Goal: Task Accomplishment & Management: Manage account settings

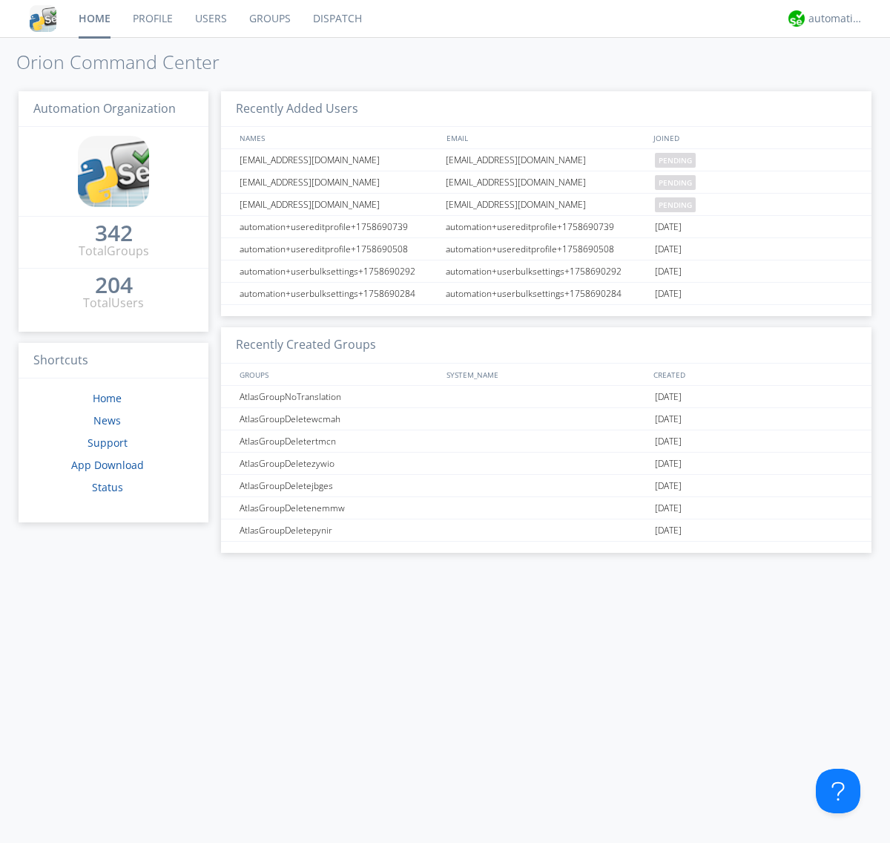
click at [210, 19] on link "Users" at bounding box center [211, 18] width 54 height 37
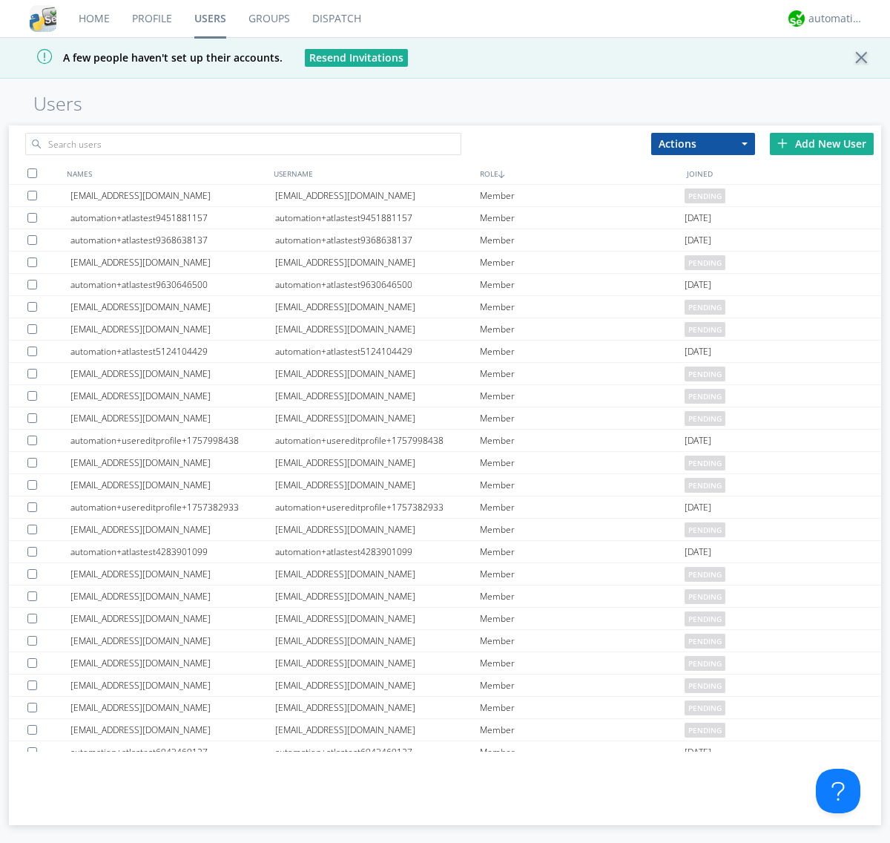
click at [822, 143] on div "Add New User" at bounding box center [822, 144] width 104 height 22
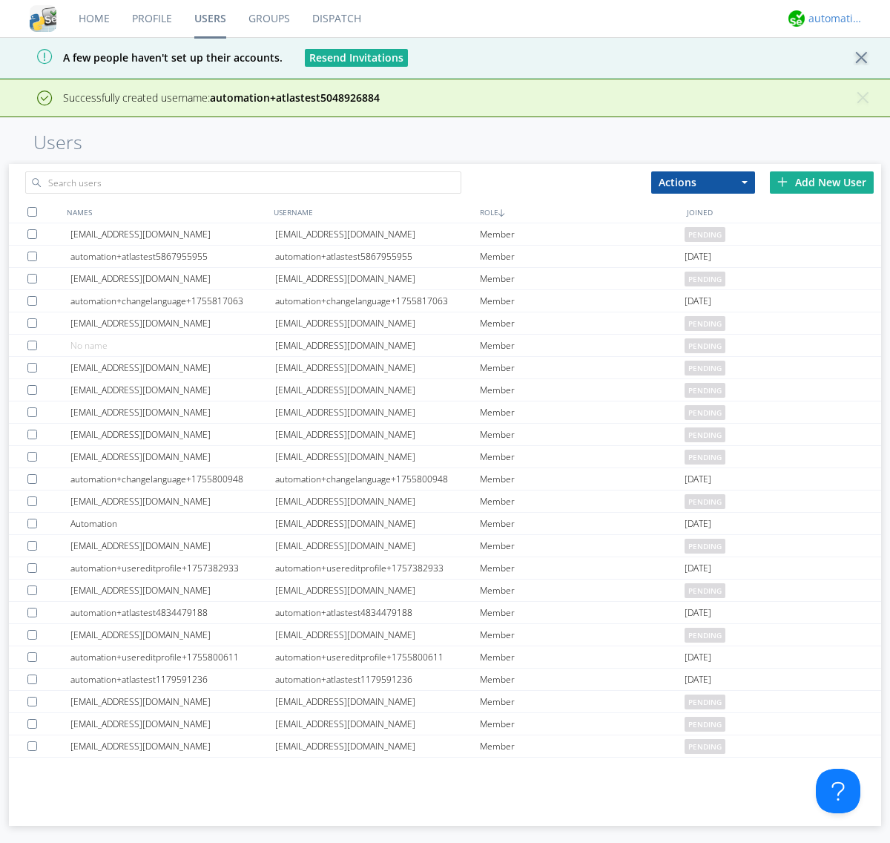
click at [832, 19] on div "automation+atlas" at bounding box center [837, 18] width 56 height 15
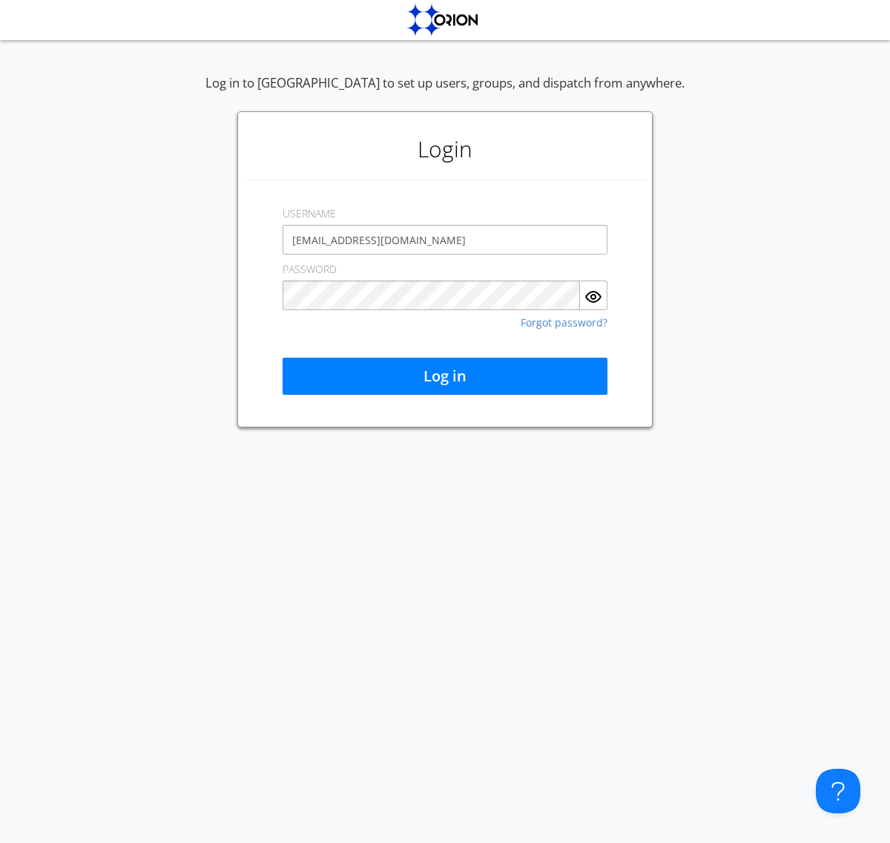
type input "[EMAIL_ADDRESS][DOMAIN_NAME]"
click at [445, 376] on button "Log in" at bounding box center [445, 376] width 325 height 37
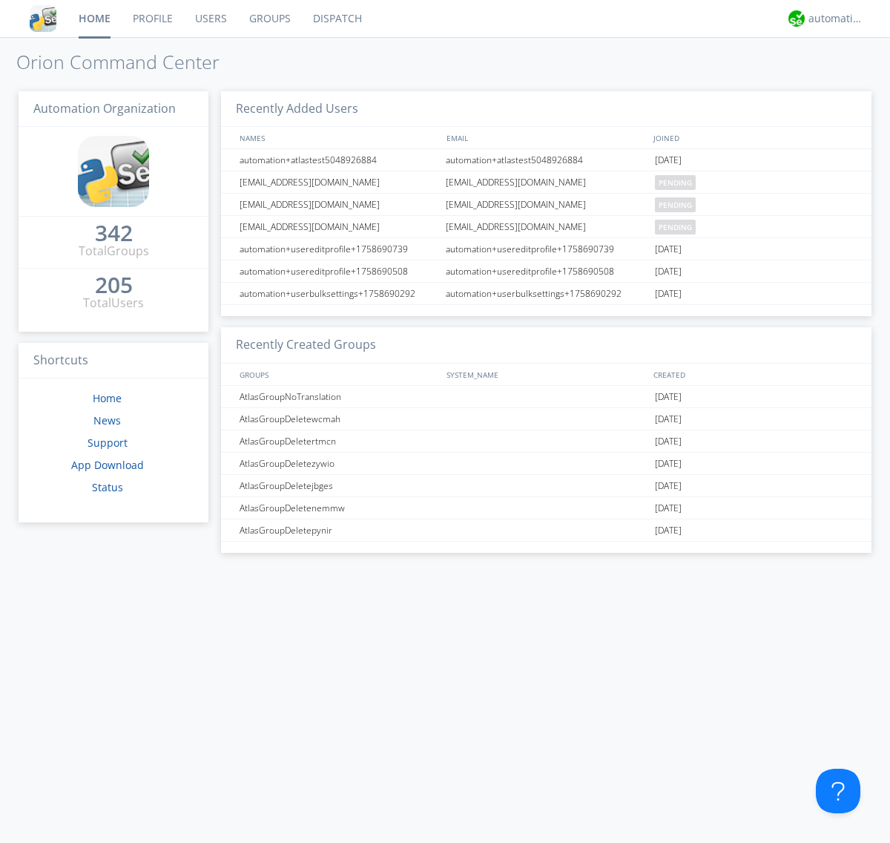
click at [210, 19] on link "Users" at bounding box center [211, 18] width 54 height 37
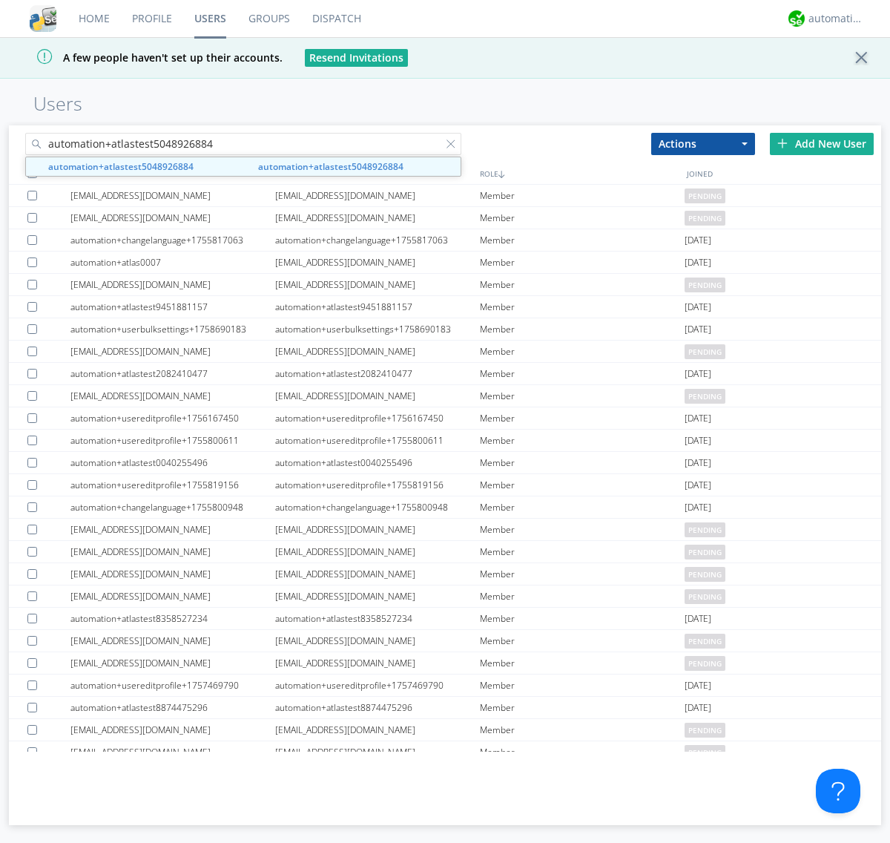
type input "automation+atlastest5048926884"
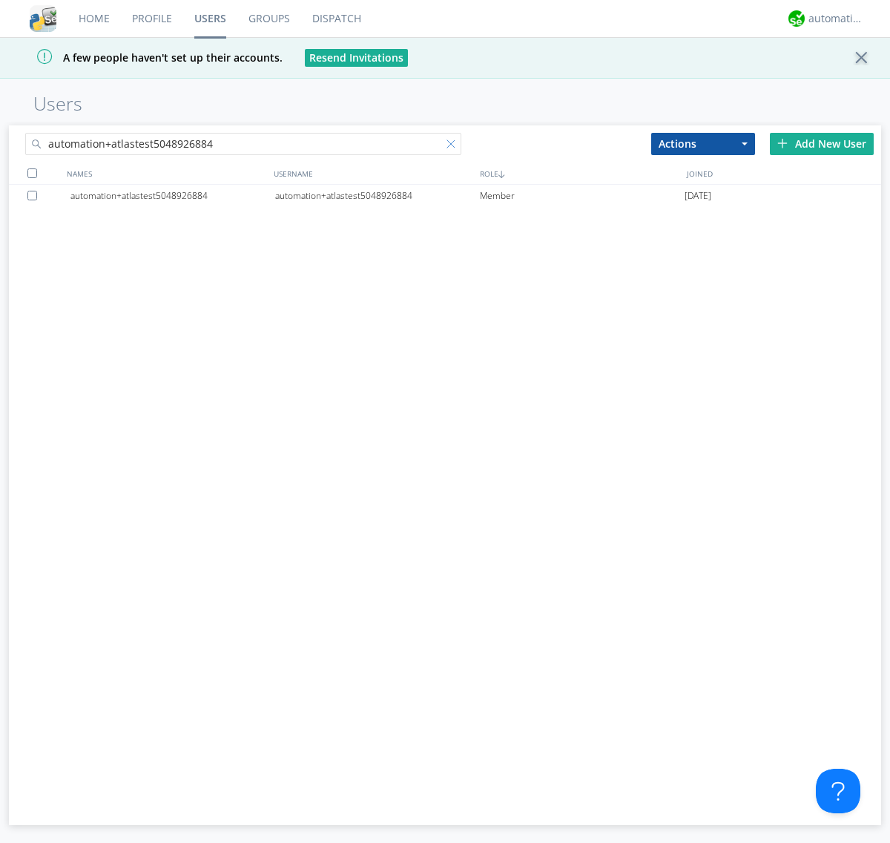
click at [454, 146] on div at bounding box center [454, 146] width 15 height 15
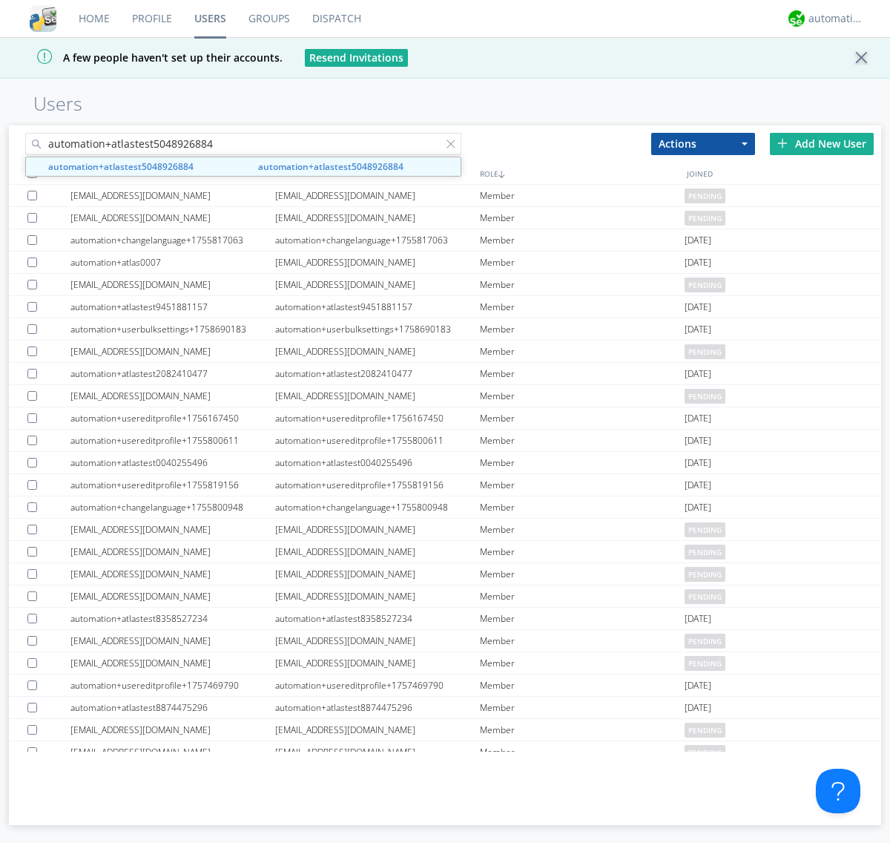
type input "automation+atlastest5048926884"
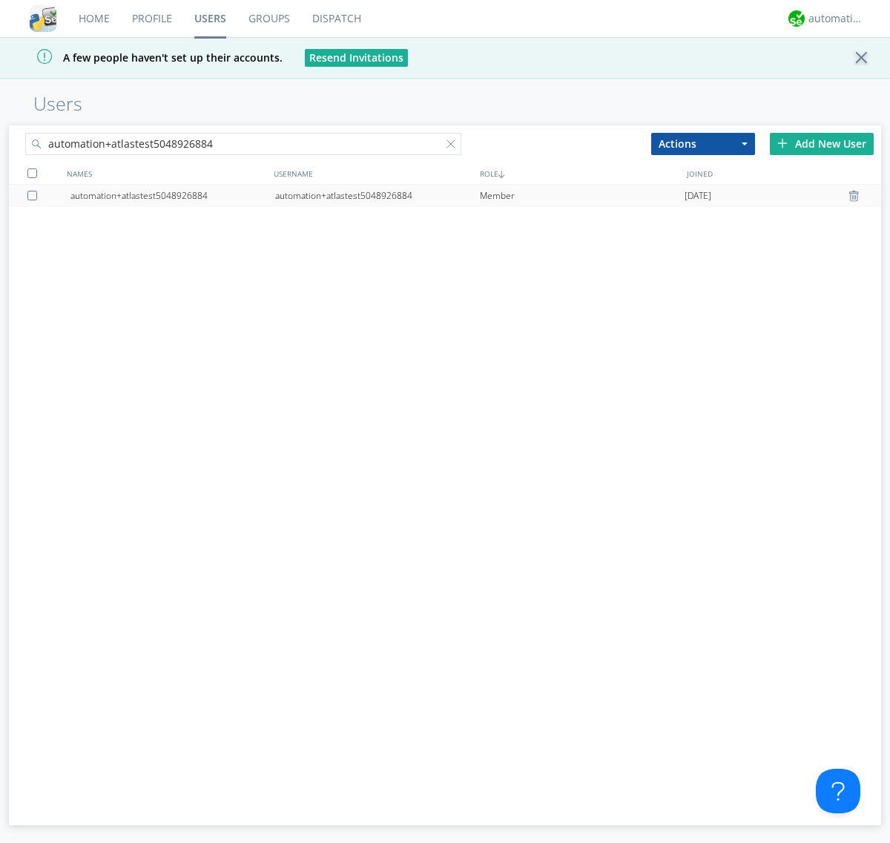
click at [856, 196] on div at bounding box center [856, 196] width 15 height 12
click at [832, 19] on div "automation+atlas" at bounding box center [837, 18] width 56 height 15
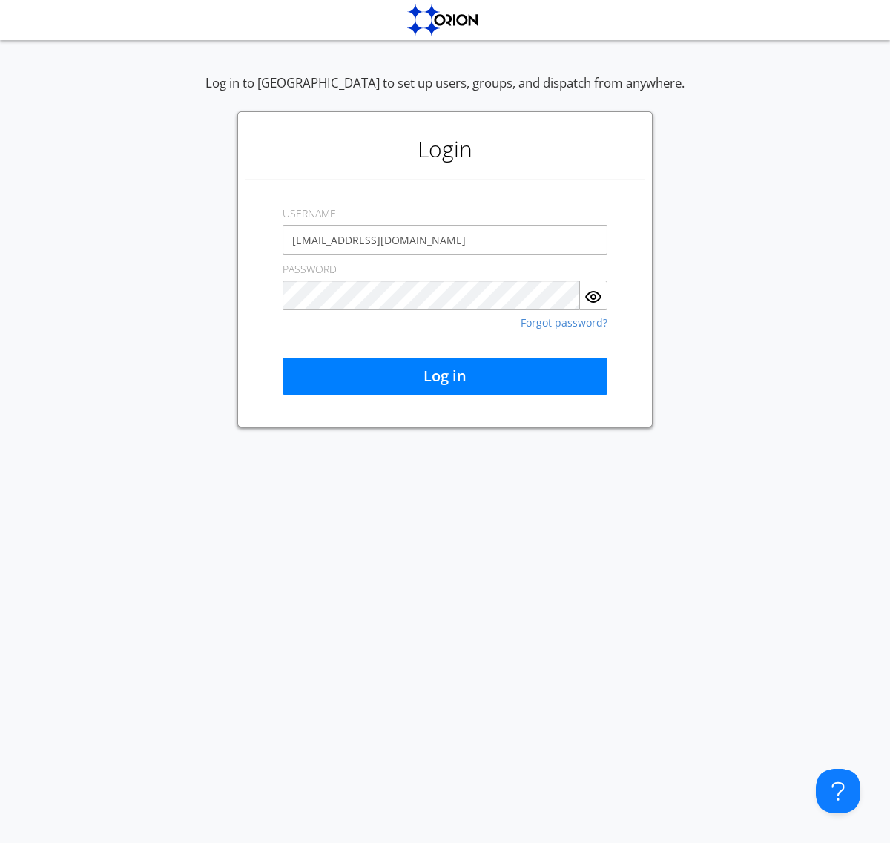
type input "[EMAIL_ADDRESS][DOMAIN_NAME]"
click at [445, 376] on button "Log in" at bounding box center [445, 376] width 325 height 37
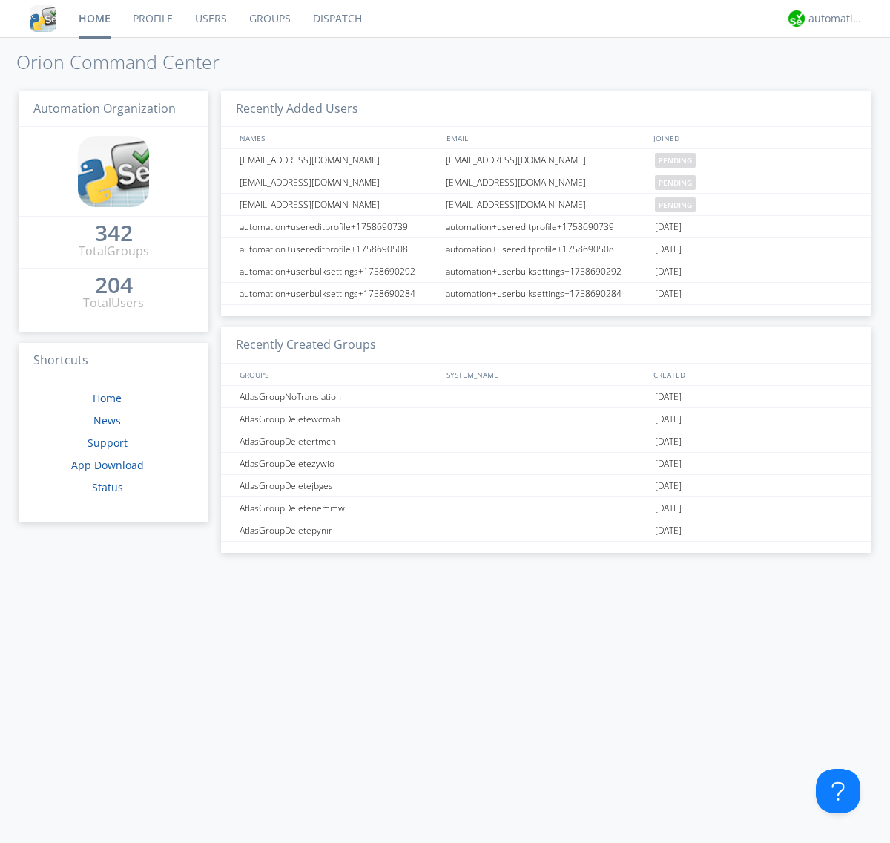
click at [210, 19] on link "Users" at bounding box center [211, 18] width 54 height 37
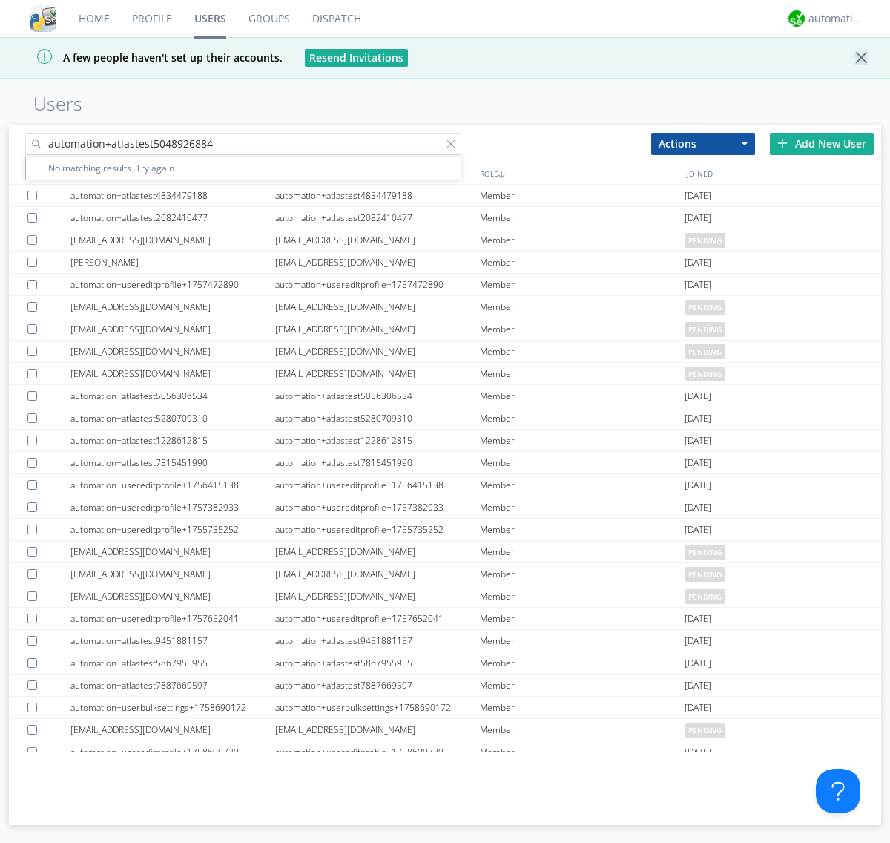
type input "automation+atlastest5048926884"
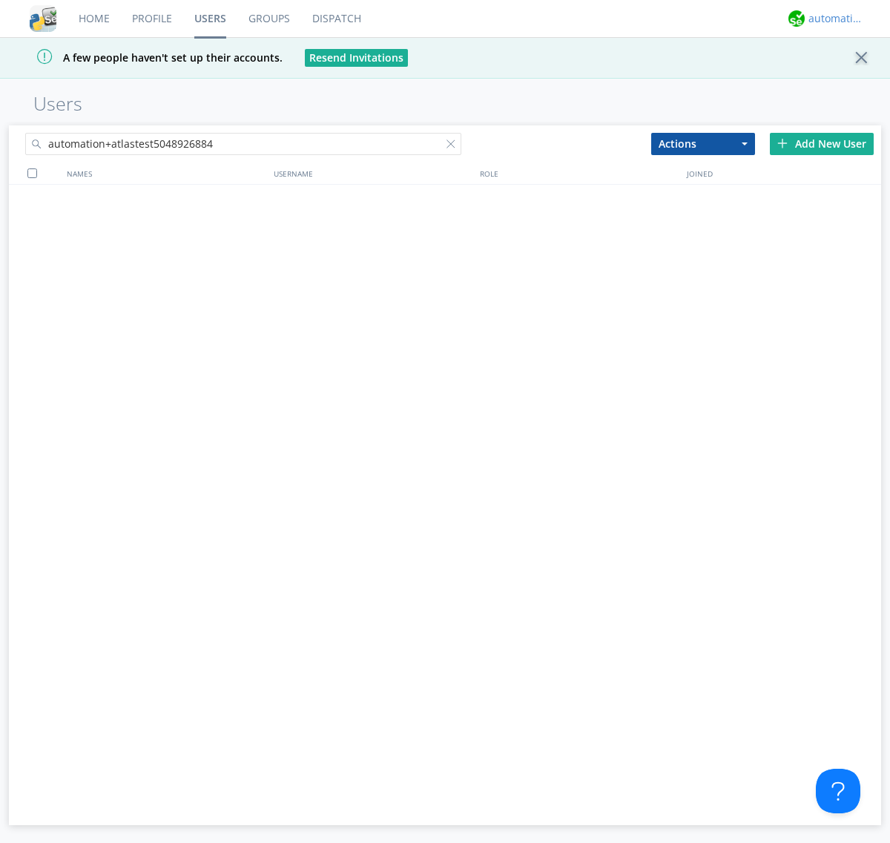
click at [832, 19] on div "automation+atlas" at bounding box center [837, 18] width 56 height 15
